Goal: Task Accomplishment & Management: Use online tool/utility

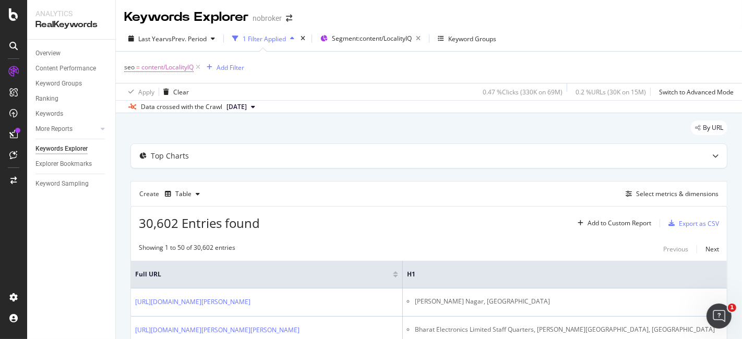
click at [398, 275] on div at bounding box center [395, 276] width 5 height 3
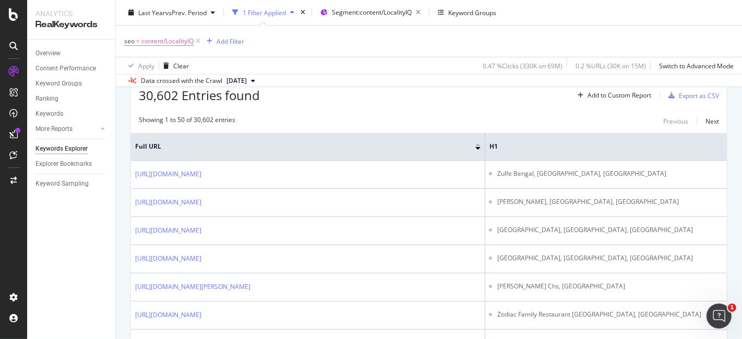
scroll to position [145, 0]
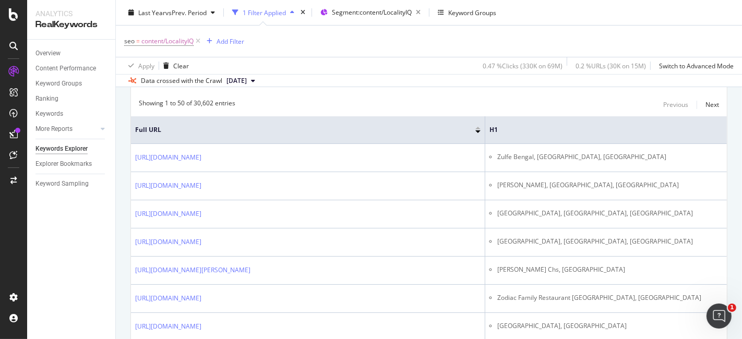
click at [478, 127] on div at bounding box center [478, 128] width 5 height 3
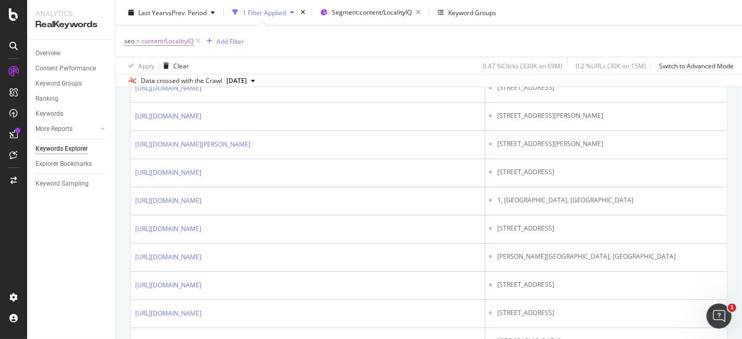
scroll to position [386, 0]
